Goal: Task Accomplishment & Management: Manage account settings

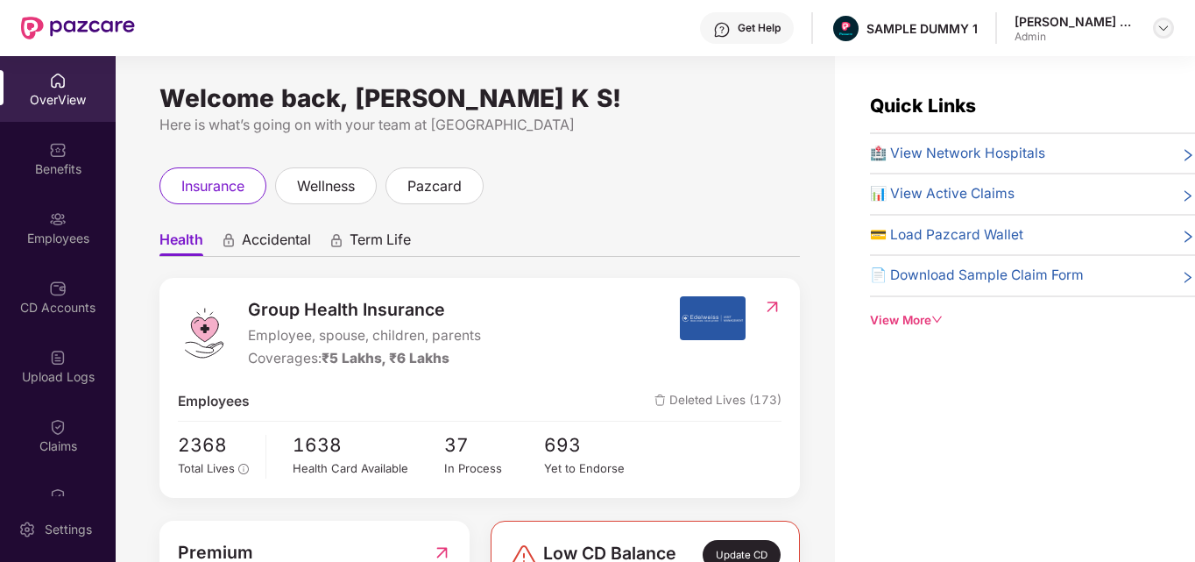
click at [1162, 34] on img at bounding box center [1163, 28] width 14 height 14
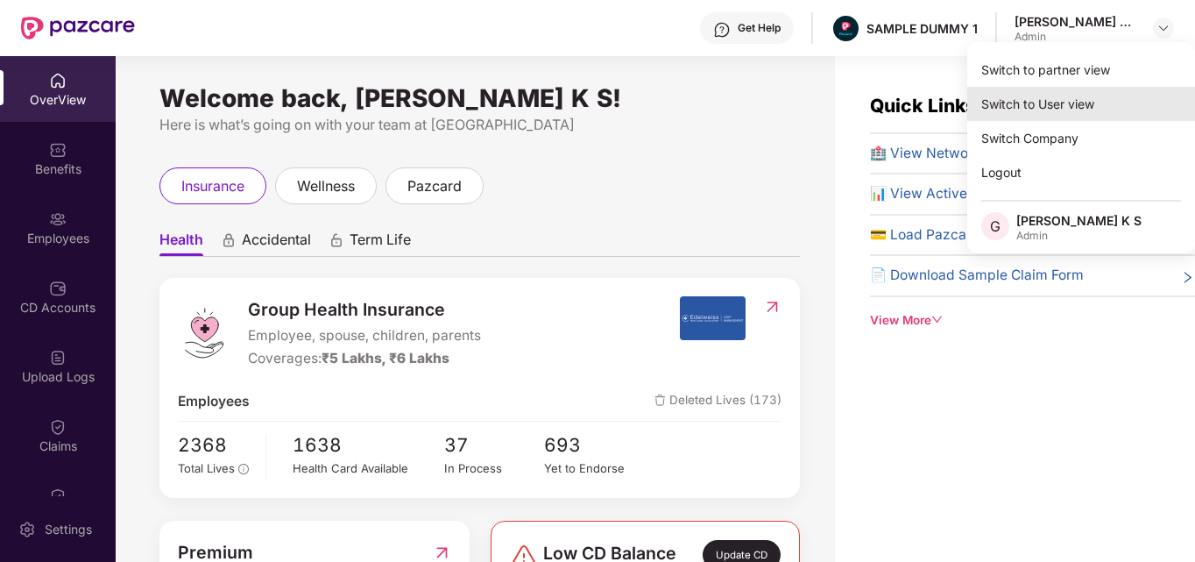
click at [1078, 107] on div "Switch to User view" at bounding box center [1081, 104] width 228 height 34
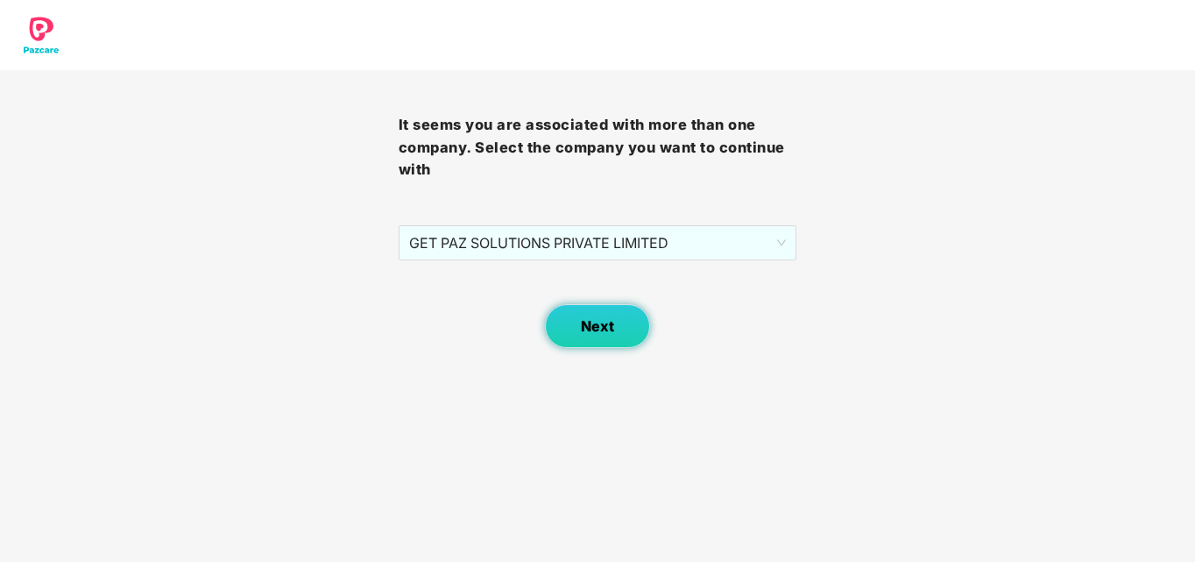
click at [617, 330] on button "Next" at bounding box center [597, 326] width 105 height 44
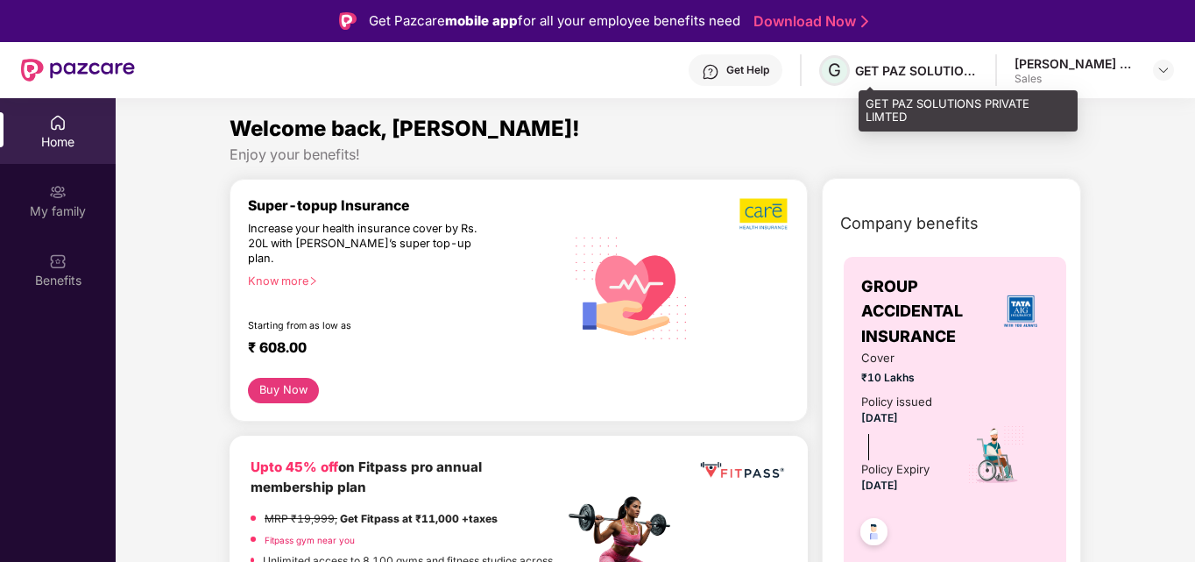
click at [841, 74] on span "G" at bounding box center [834, 70] width 13 height 21
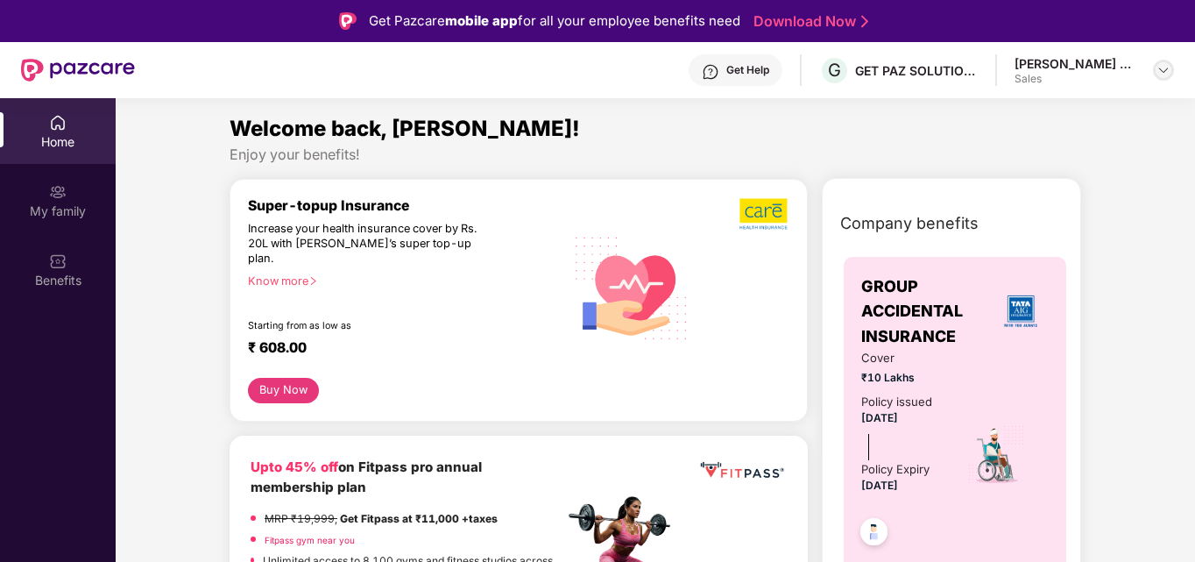
click at [1171, 67] on div at bounding box center [1163, 70] width 21 height 21
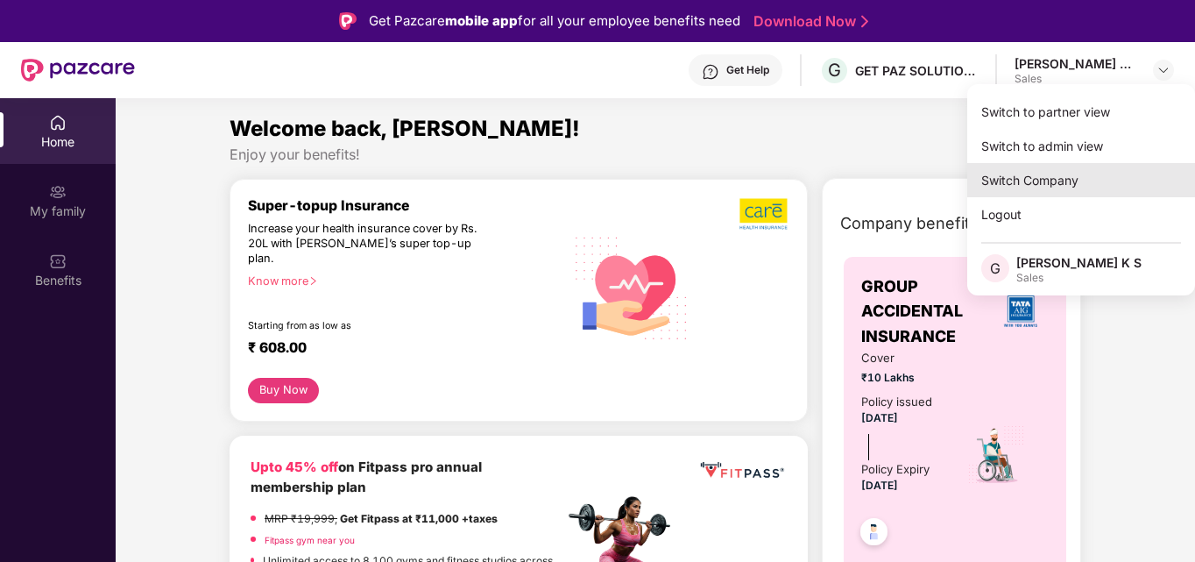
click at [1024, 177] on div "Switch Company" at bounding box center [1081, 180] width 228 height 34
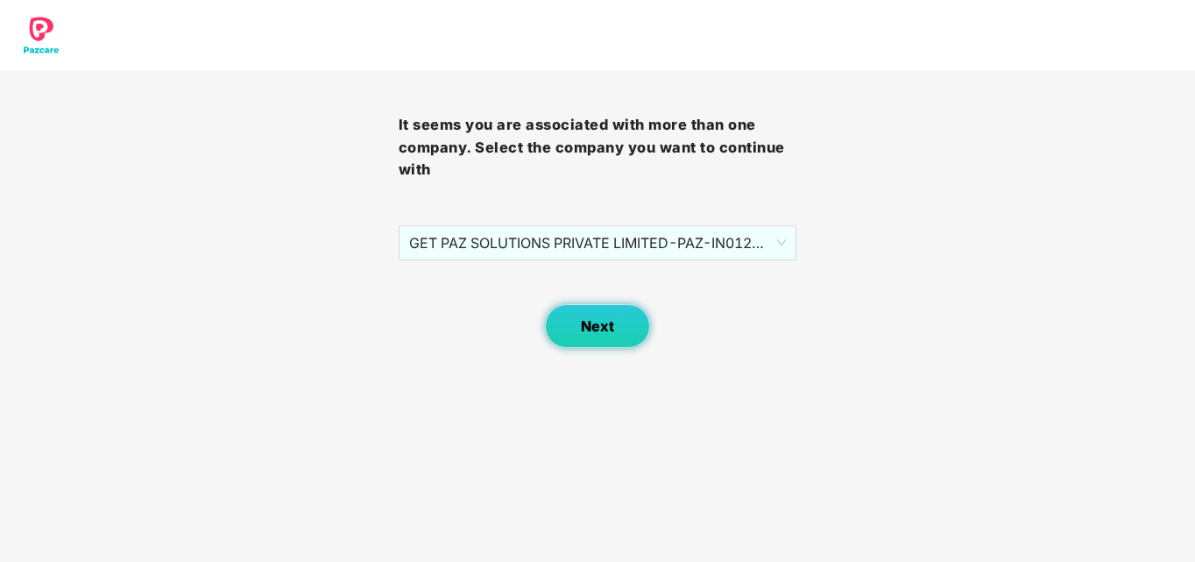
click at [604, 314] on button "Next" at bounding box center [597, 326] width 105 height 44
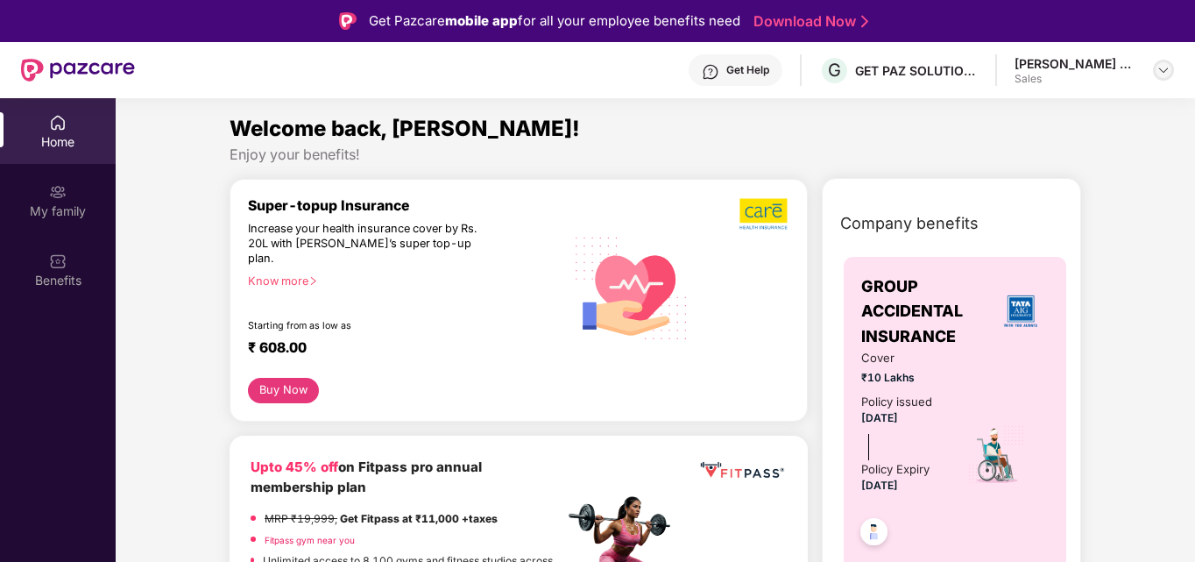
click at [1164, 69] on img at bounding box center [1163, 70] width 14 height 14
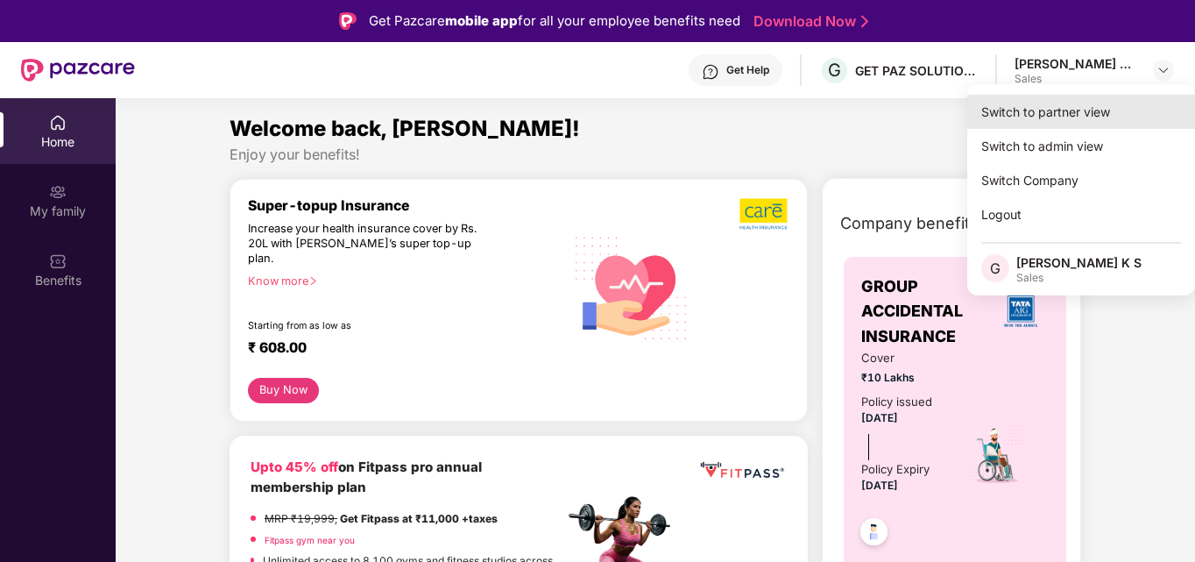
click at [1080, 128] on div "Switch to partner view" at bounding box center [1081, 112] width 228 height 34
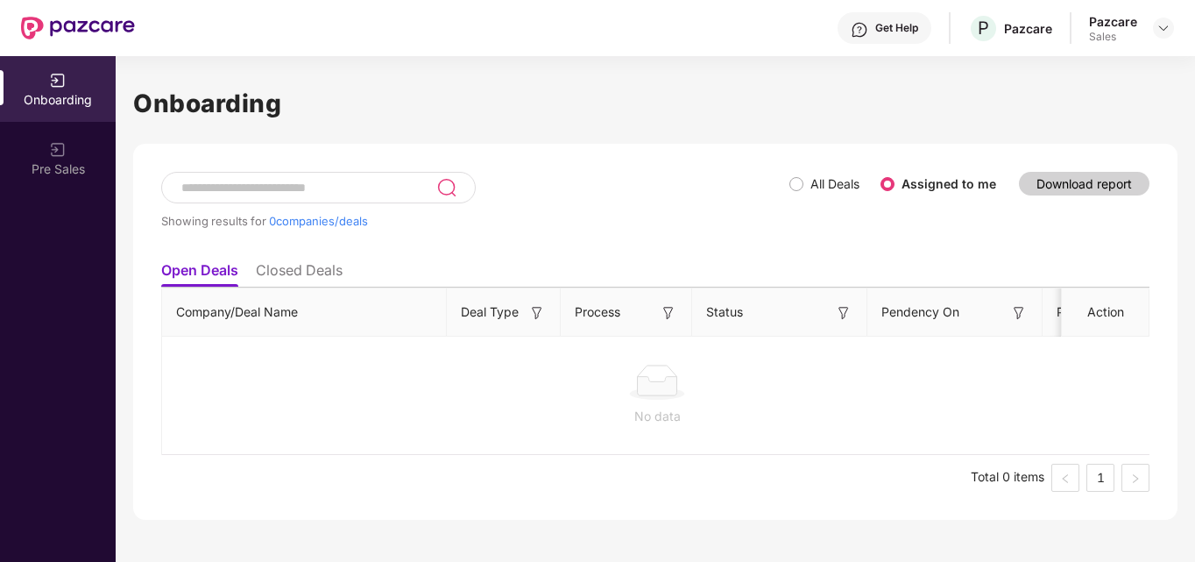
click at [322, 187] on input at bounding box center [308, 187] width 257 height 15
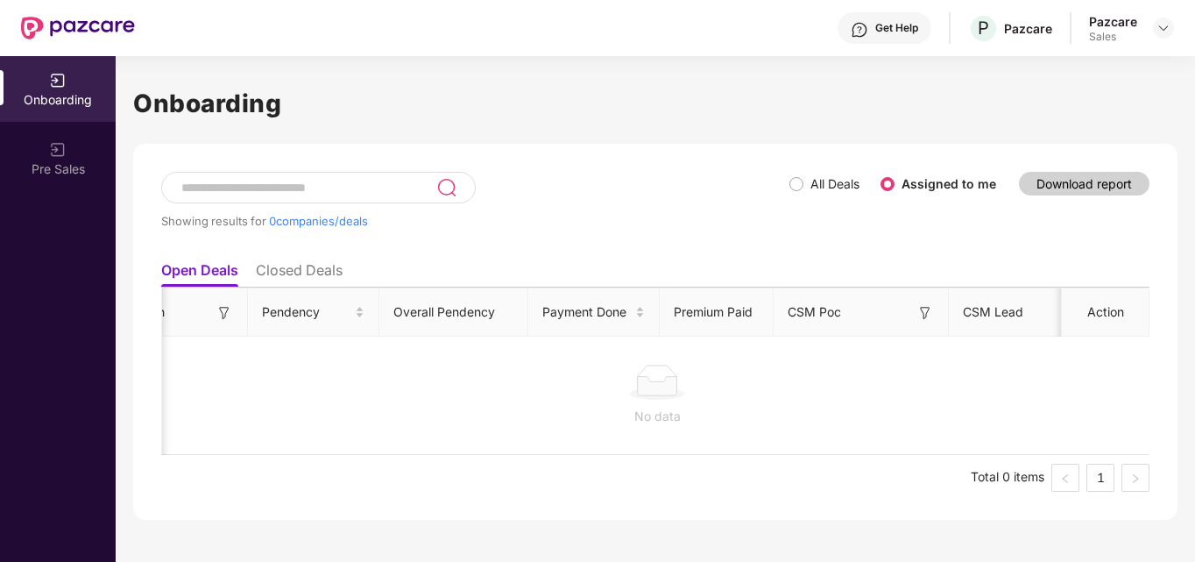
scroll to position [0, 821]
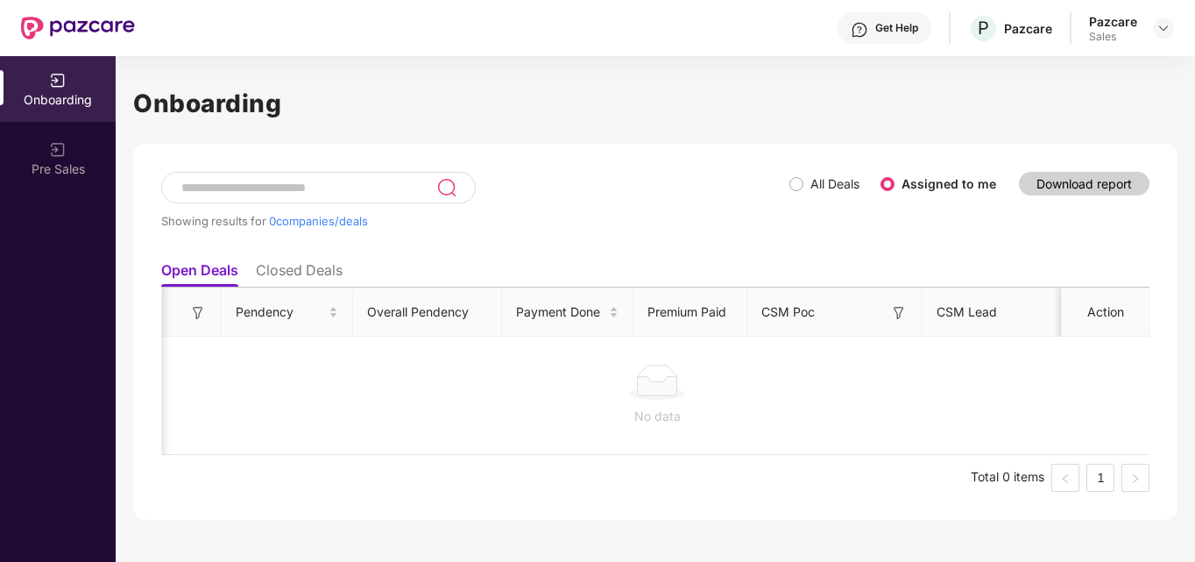
click at [296, 274] on li "Closed Deals" at bounding box center [299, 273] width 87 height 25
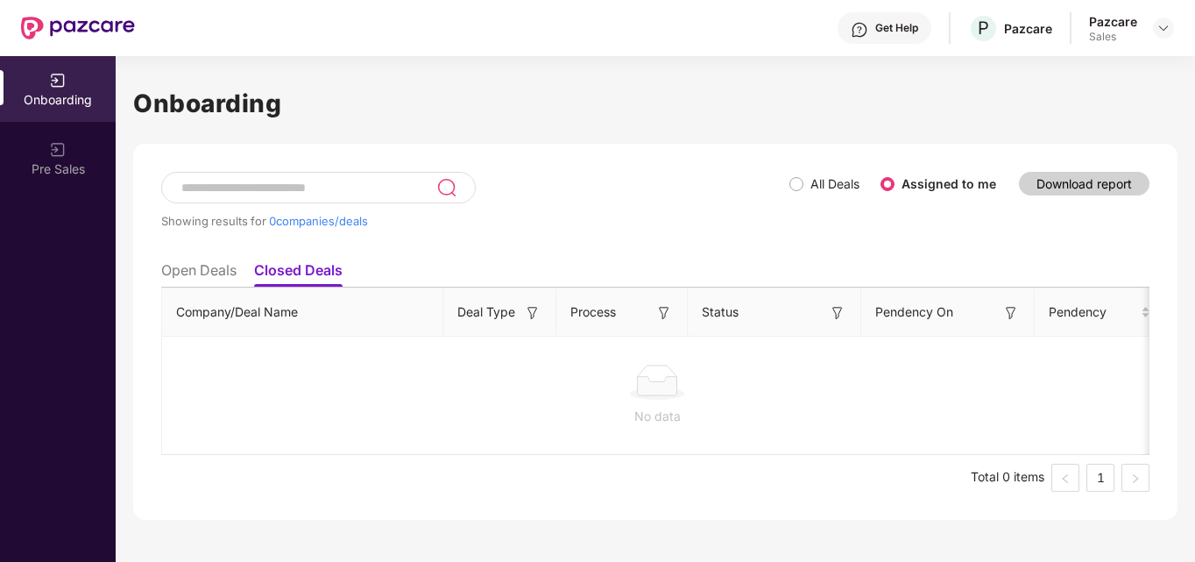
click at [217, 272] on li "Open Deals" at bounding box center [198, 273] width 75 height 25
click at [403, 187] on input at bounding box center [308, 187] width 257 height 15
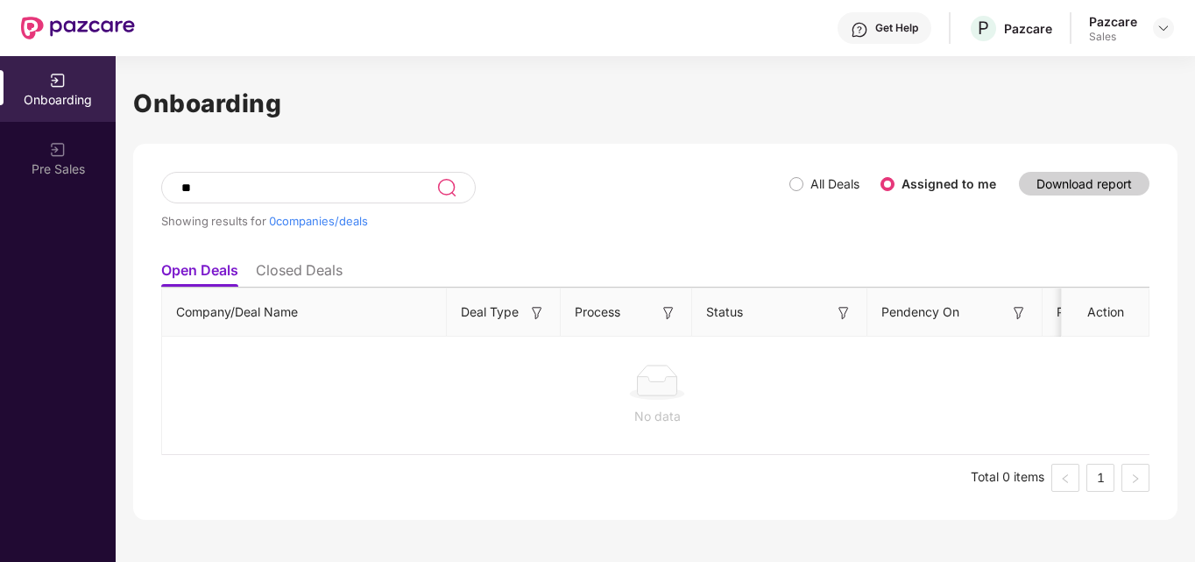
type input "*"
click at [1157, 33] on img at bounding box center [1163, 28] width 14 height 14
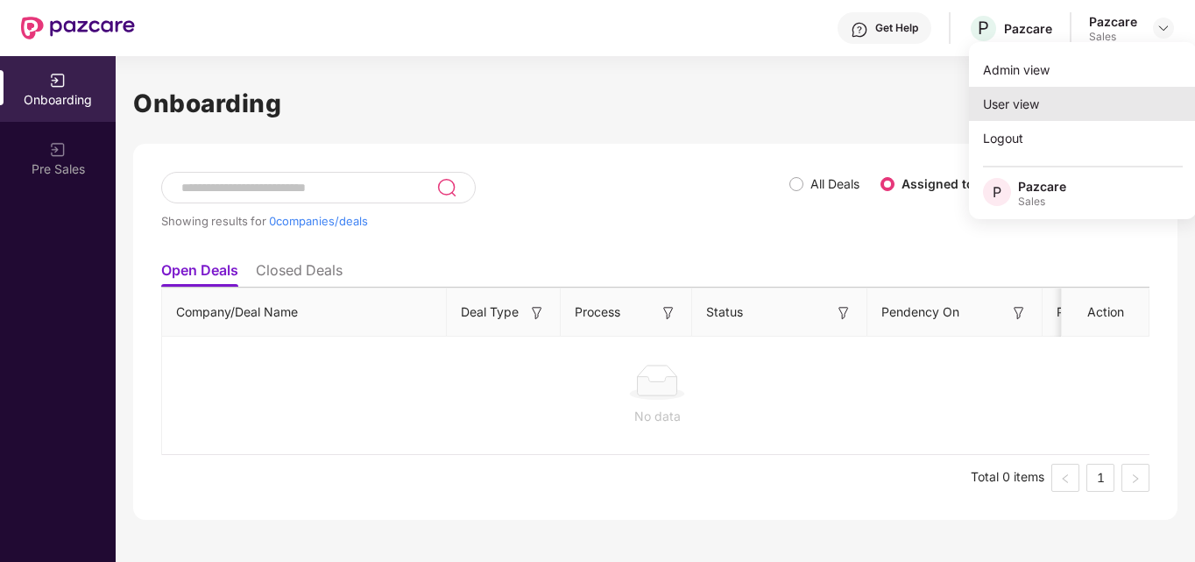
click at [1051, 95] on div "User view" at bounding box center [1083, 104] width 228 height 34
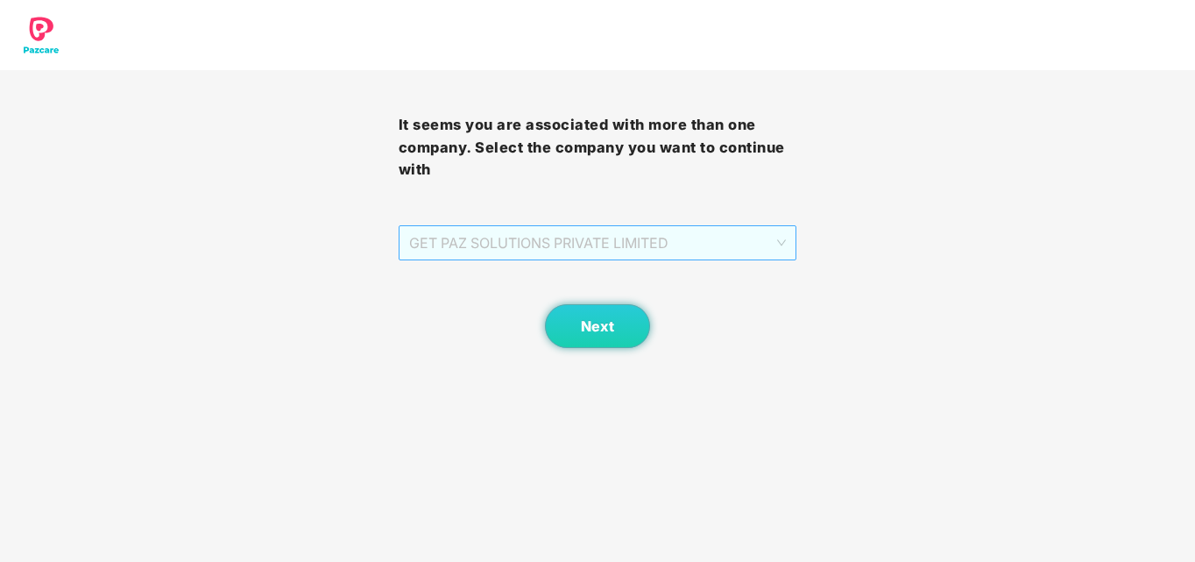
click at [705, 238] on span "GET PAZ SOLUTIONS PRIVATE LIMITED" at bounding box center [598, 242] width 378 height 33
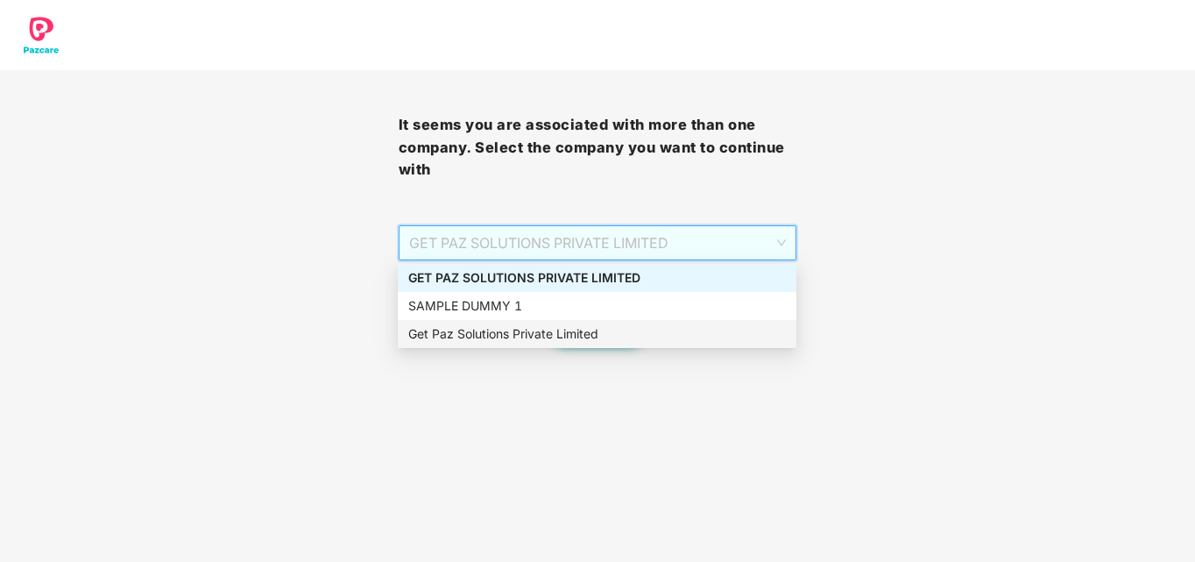
click at [632, 334] on div "Get Paz Solutions Private Limited" at bounding box center [597, 333] width 378 height 19
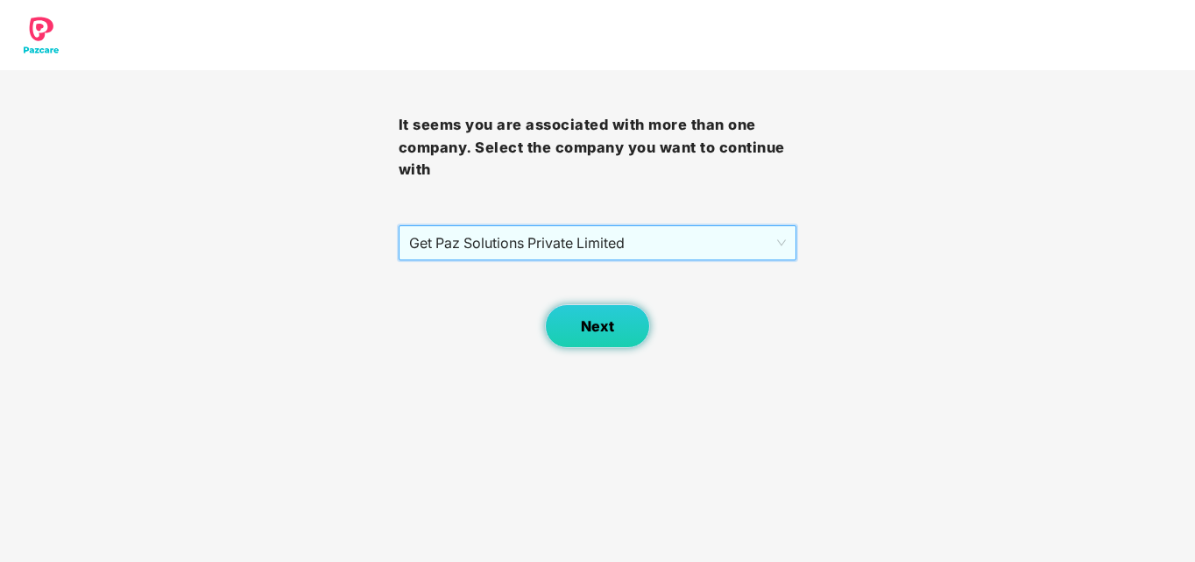
click at [575, 322] on button "Next" at bounding box center [597, 326] width 105 height 44
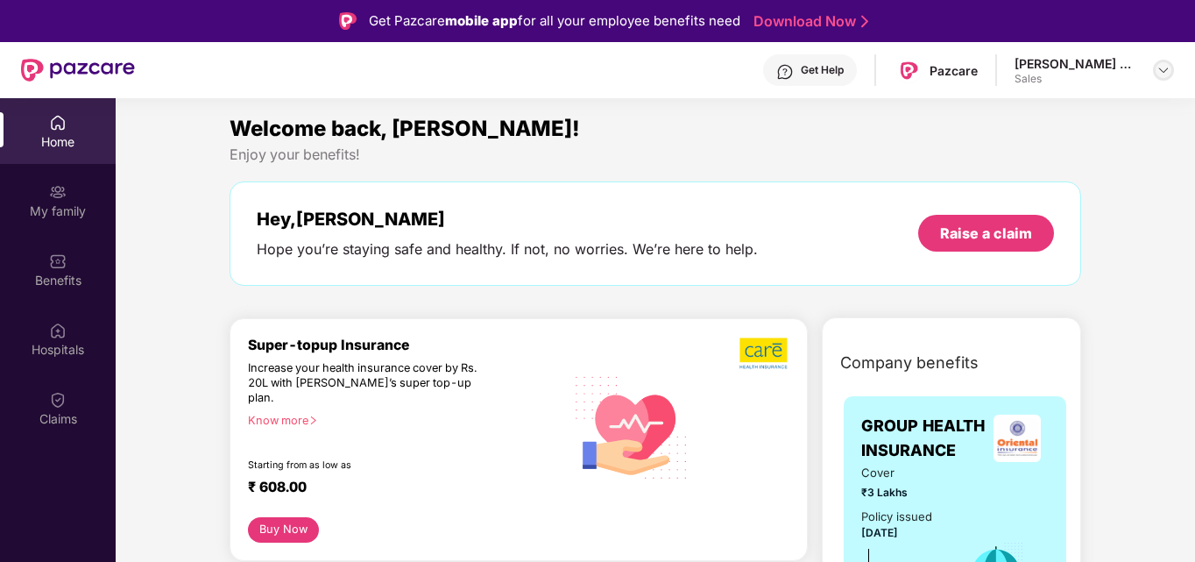
drag, startPoint x: 1168, startPoint y: 79, endPoint x: 1165, endPoint y: 69, distance: 10.0
click at [1165, 69] on div at bounding box center [1163, 70] width 21 height 21
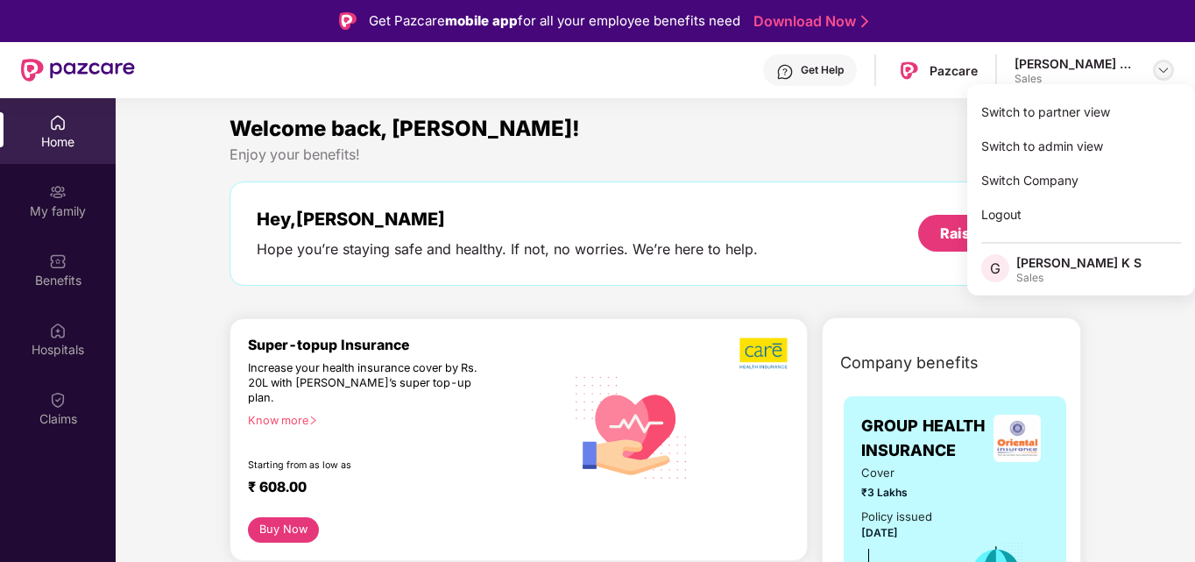
click at [1165, 69] on img at bounding box center [1163, 70] width 14 height 14
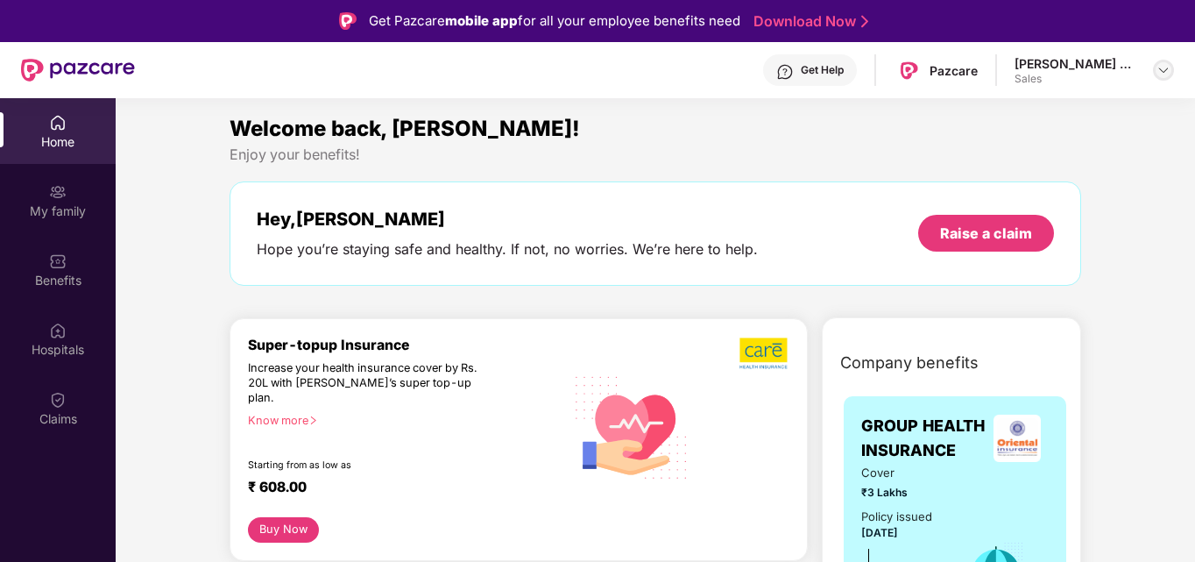
click at [1166, 60] on div at bounding box center [1163, 70] width 21 height 21
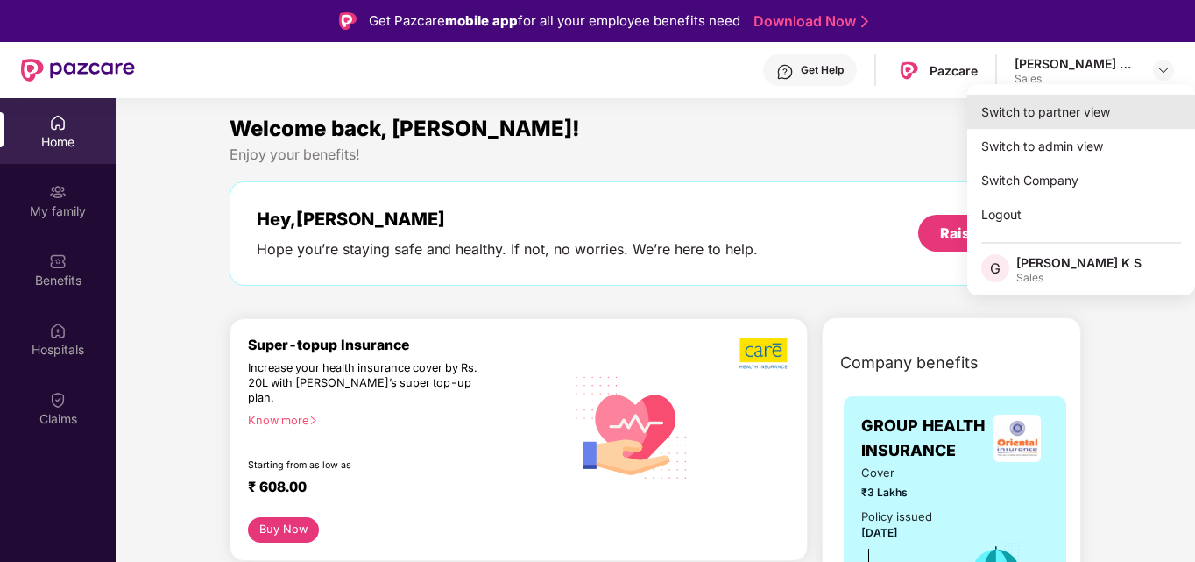
click at [1113, 110] on div "Switch to partner view" at bounding box center [1081, 112] width 228 height 34
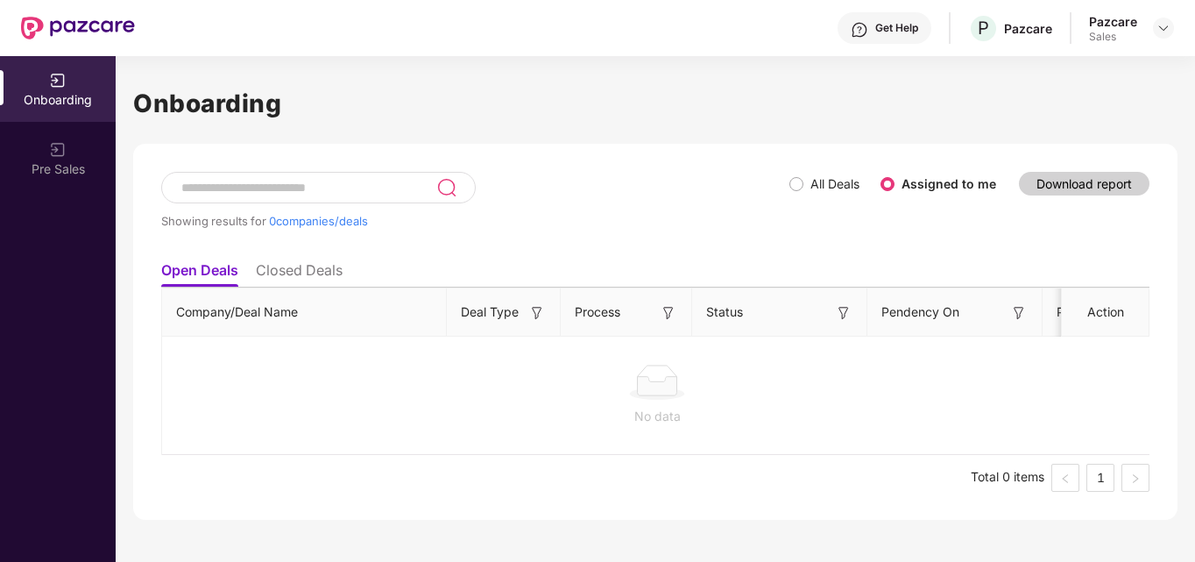
click at [398, 186] on input at bounding box center [308, 187] width 257 height 15
click at [400, 362] on div "No data" at bounding box center [657, 394] width 990 height 145
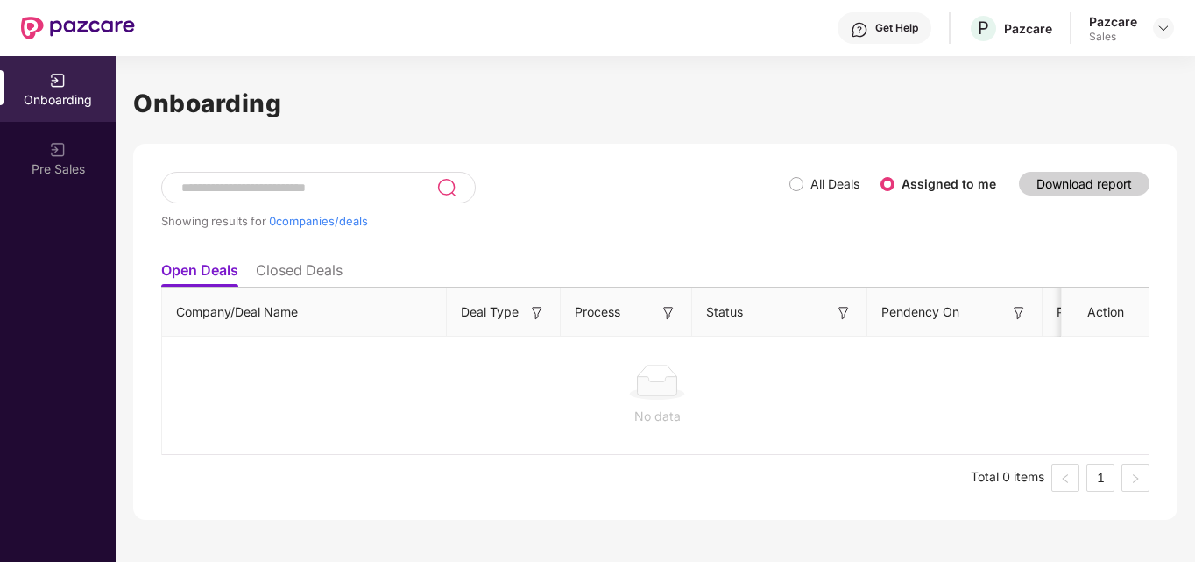
click at [297, 275] on li "Closed Deals" at bounding box center [299, 273] width 87 height 25
click at [224, 265] on li "Open Deals" at bounding box center [198, 273] width 75 height 25
click at [1153, 26] on div at bounding box center [1163, 28] width 21 height 21
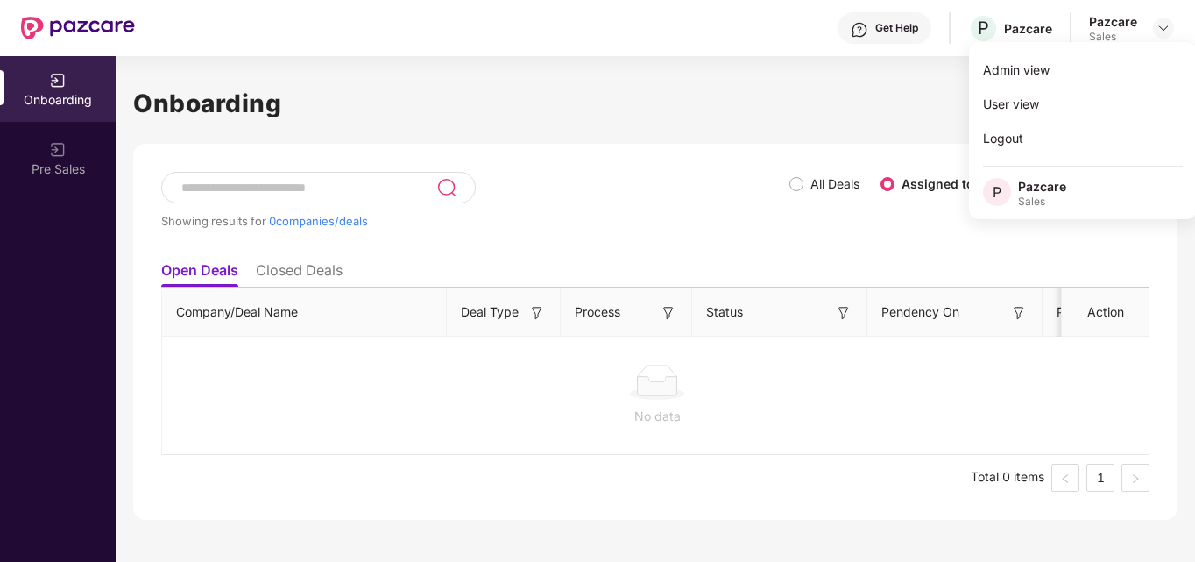
click at [807, 397] on div at bounding box center [657, 381] width 962 height 35
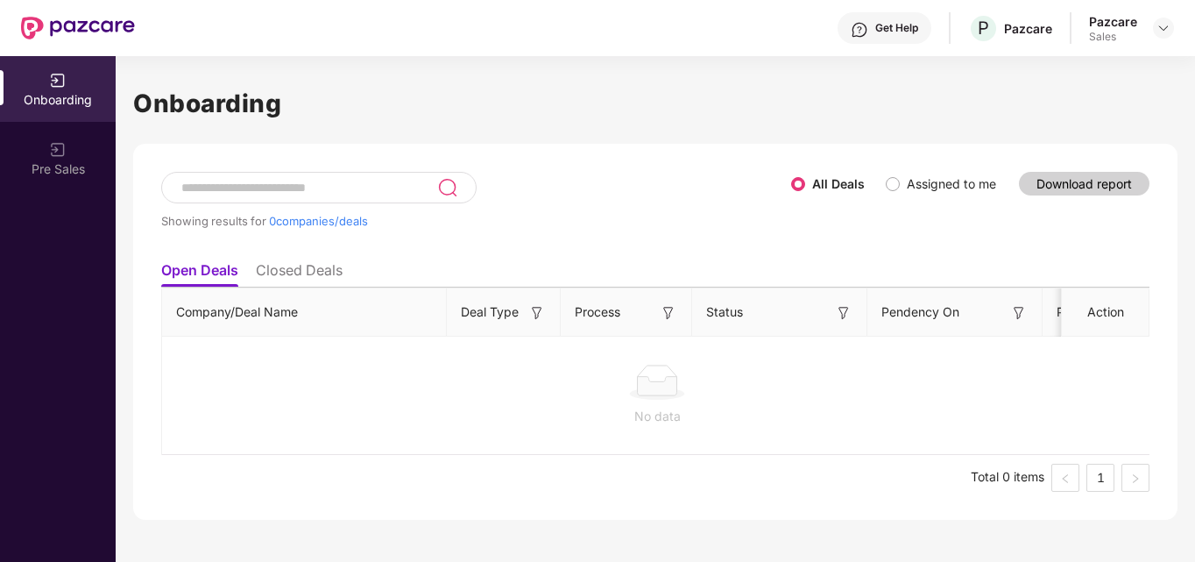
click at [910, 180] on label "Assigned to me" at bounding box center [951, 183] width 89 height 15
click at [1165, 37] on div at bounding box center [1163, 28] width 21 height 21
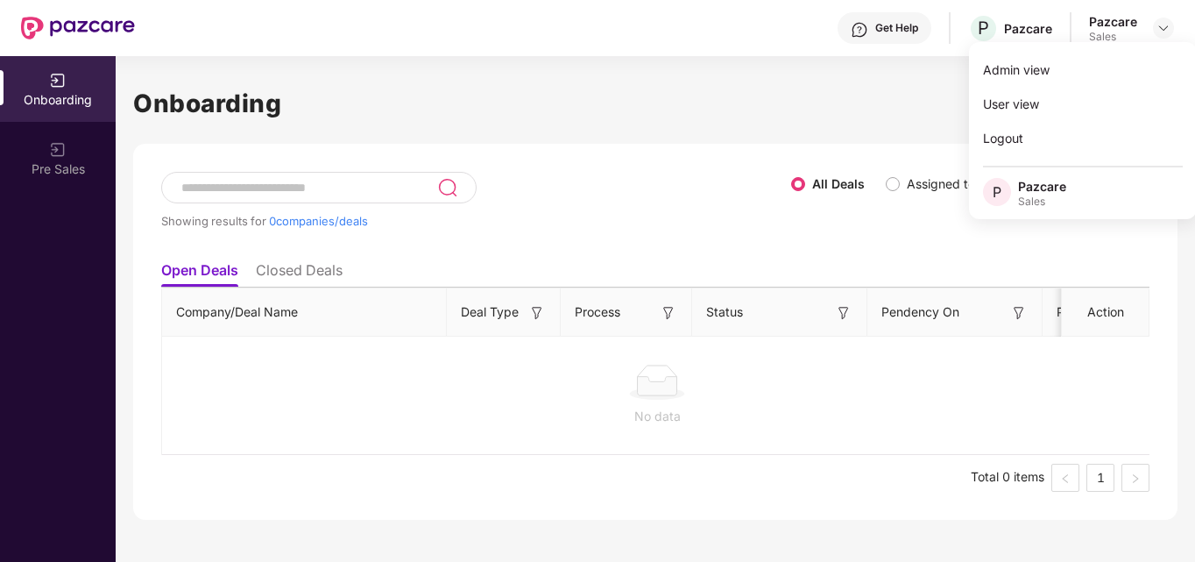
click at [874, 117] on h1 "Onboarding" at bounding box center [655, 103] width 1044 height 39
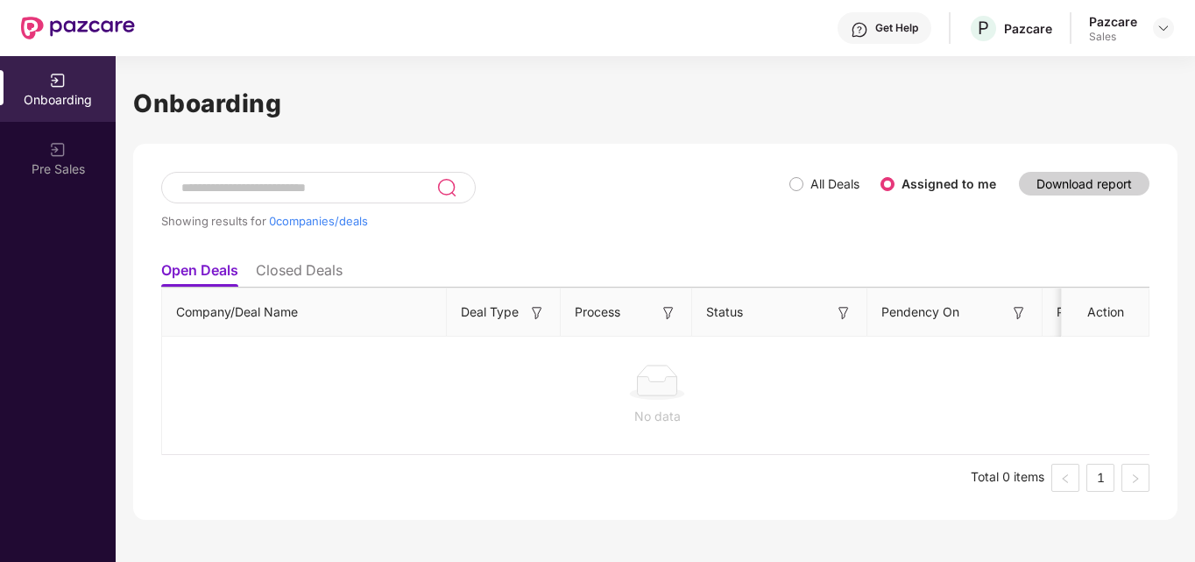
click at [328, 270] on li "Closed Deals" at bounding box center [299, 273] width 87 height 25
click at [203, 274] on li "Open Deals" at bounding box center [198, 273] width 75 height 25
click at [1167, 32] on img at bounding box center [1163, 28] width 14 height 14
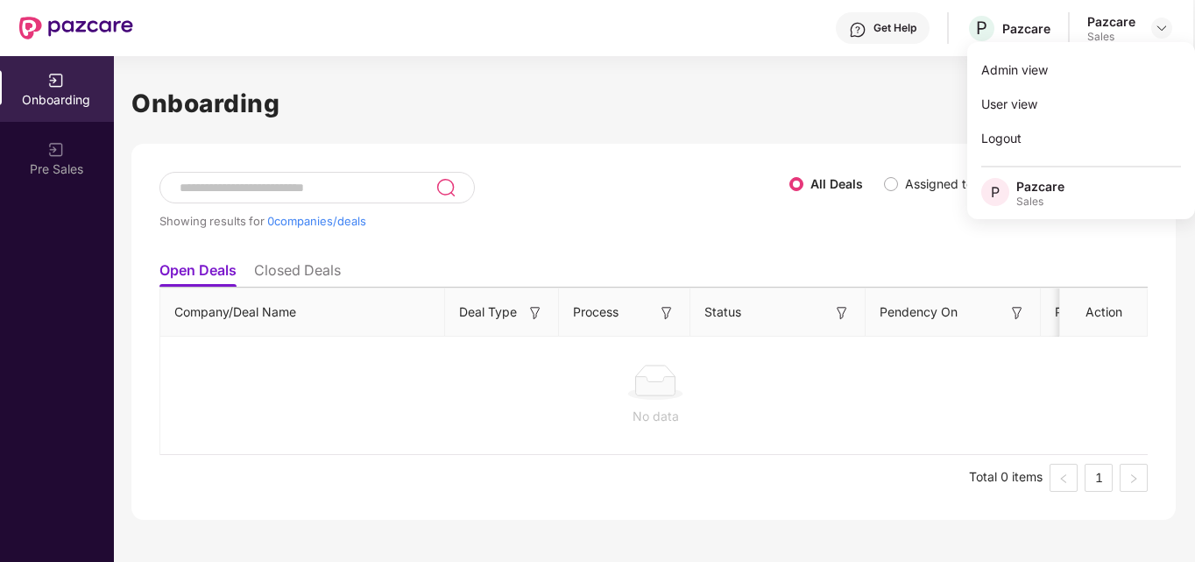
click at [886, 88] on h1 "Onboarding" at bounding box center [653, 103] width 1044 height 39
